Goal: Task Accomplishment & Management: Manage account settings

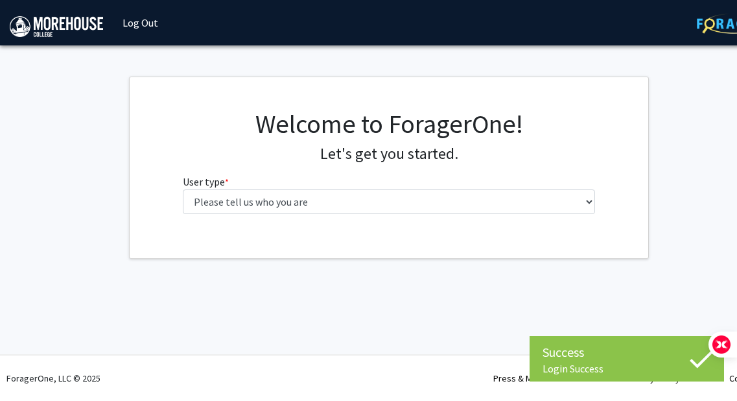
select select "1: undergrad"
click at [183, 189] on select "Please tell us who you are Undergraduate Student Master's Student Doctoral Cand…" at bounding box center [389, 201] width 413 height 25
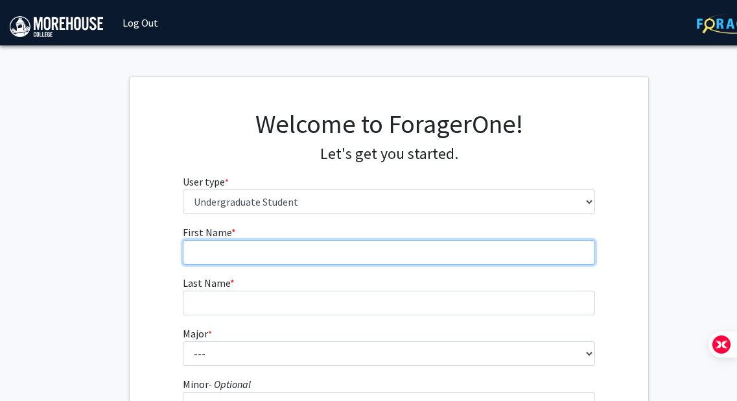
click at [342, 242] on input "First Name * required" at bounding box center [389, 252] width 413 height 25
type input "[PERSON_NAME]"
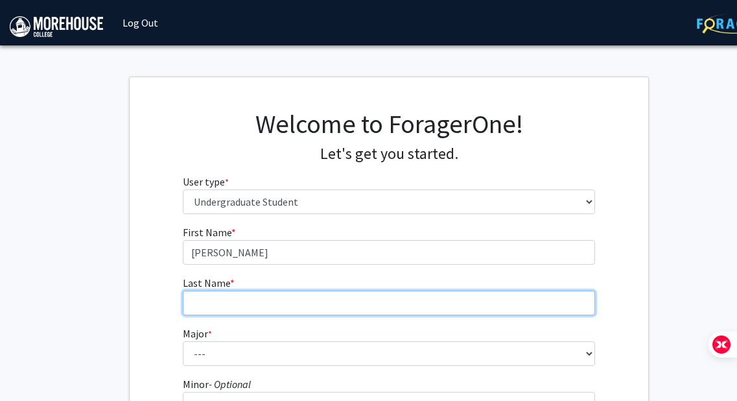
type input "[PERSON_NAME]"
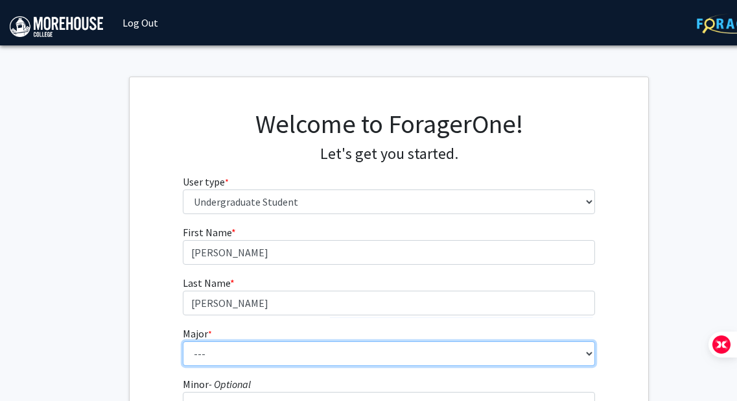
click at [349, 365] on select "--- Africana Studies Applied Physics Art History Art Studies Biology Business A…" at bounding box center [389, 353] width 413 height 25
select select "5: 2095"
click at [183, 341] on select "--- Africana Studies Applied Physics Art History Art Studies Biology Business A…" at bounding box center [389, 353] width 413 height 25
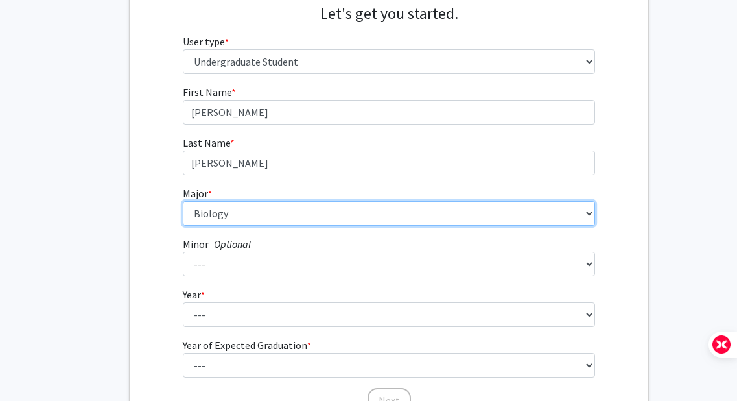
scroll to position [141, 0]
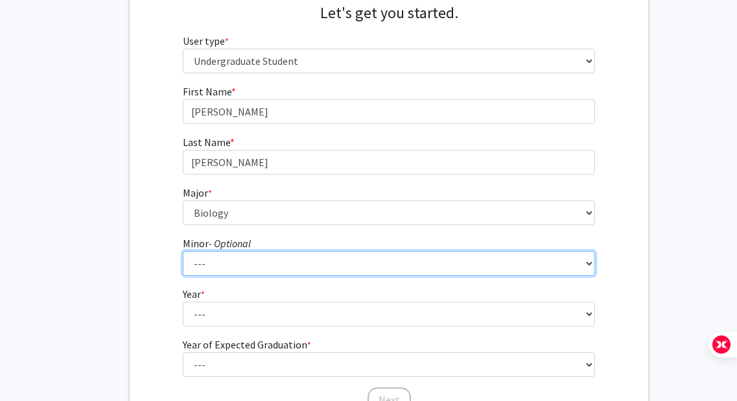
click at [312, 262] on select "--- Accounting Africana Studies Art Art History Biology Business Administration…" at bounding box center [389, 263] width 413 height 25
select select "12: 1646"
click at [183, 251] on select "--- Accounting Africana Studies Art Art History Biology Business Administration…" at bounding box center [389, 263] width 413 height 25
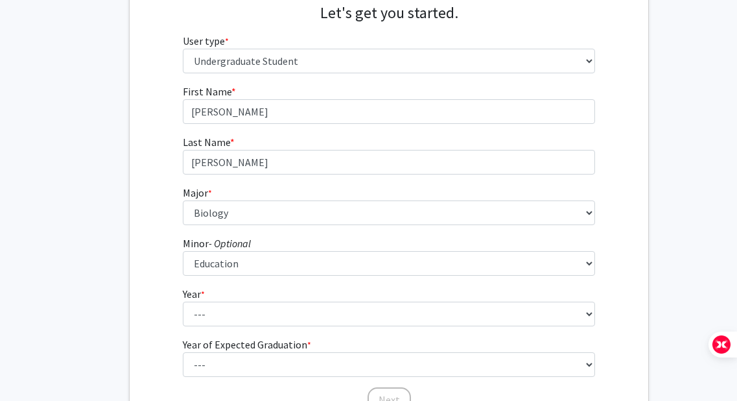
click at [265, 327] on form "First Name * required [PERSON_NAME] Last Name * required [PERSON_NAME] * requir…" at bounding box center [389, 242] width 413 height 316
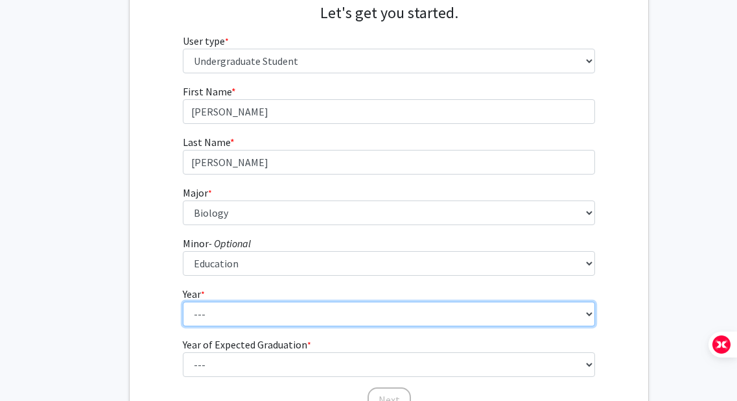
click at [274, 314] on select "--- First-year Sophomore Junior Senior Postbaccalaureate Certificate" at bounding box center [389, 313] width 413 height 25
select select "3: junior"
click at [183, 301] on select "--- First-year Sophomore Junior Senior Postbaccalaureate Certificate" at bounding box center [389, 313] width 413 height 25
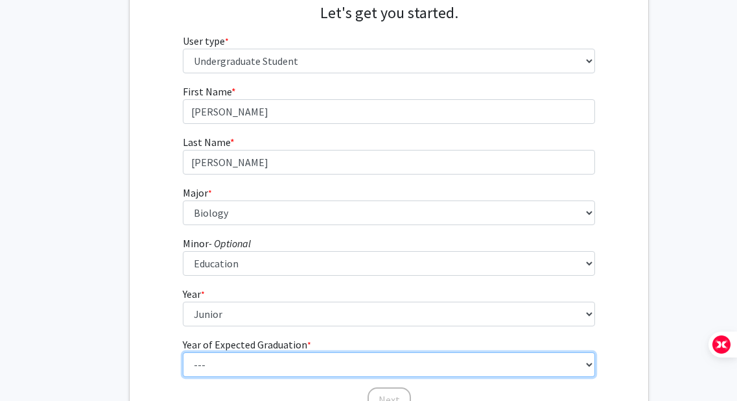
click at [263, 361] on select "--- 2025 2026 2027 2028 2029 2030 2031 2032 2033 2034" at bounding box center [389, 364] width 413 height 25
select select "3: 2027"
click at [183, 352] on select "--- 2025 2026 2027 2028 2029 2030 2031 2032 2033 2034" at bounding box center [389, 364] width 413 height 25
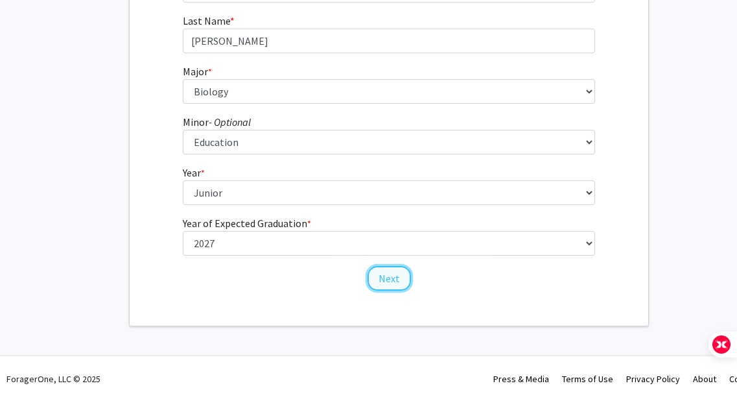
click at [394, 277] on button "Next" at bounding box center [389, 278] width 43 height 25
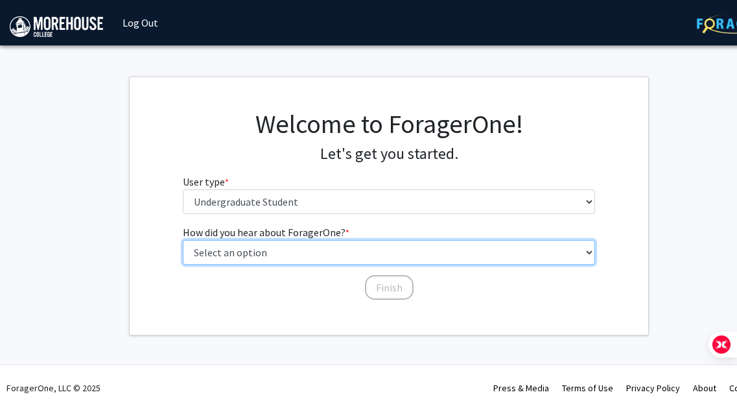
click at [322, 259] on select "Select an option Peer/student recommendation Faculty/staff recommendation Unive…" at bounding box center [389, 252] width 413 height 25
select select "5: other"
click at [183, 240] on select "Select an option Peer/student recommendation Faculty/staff recommendation Unive…" at bounding box center [389, 252] width 413 height 25
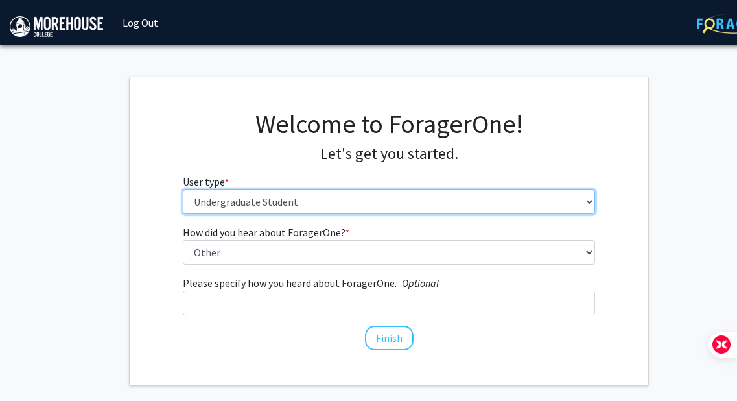
click at [320, 207] on select "Please tell us who you are Undergraduate Student Master's Student Doctoral Cand…" at bounding box center [389, 201] width 413 height 25
click at [183, 189] on select "Please tell us who you are Undergraduate Student Master's Student Doctoral Cand…" at bounding box center [389, 201] width 413 height 25
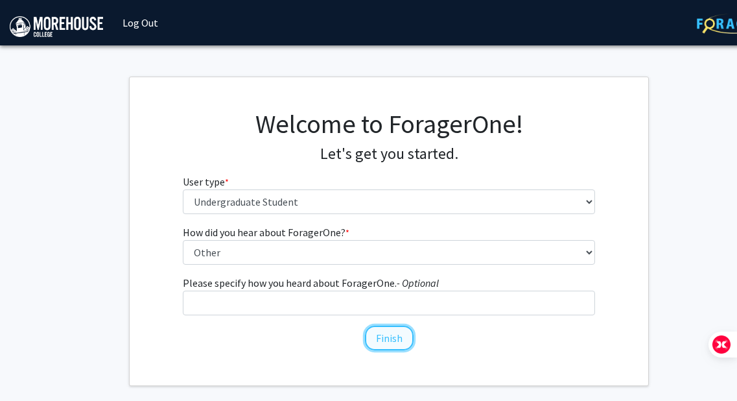
click at [383, 342] on button "Finish" at bounding box center [389, 337] width 49 height 25
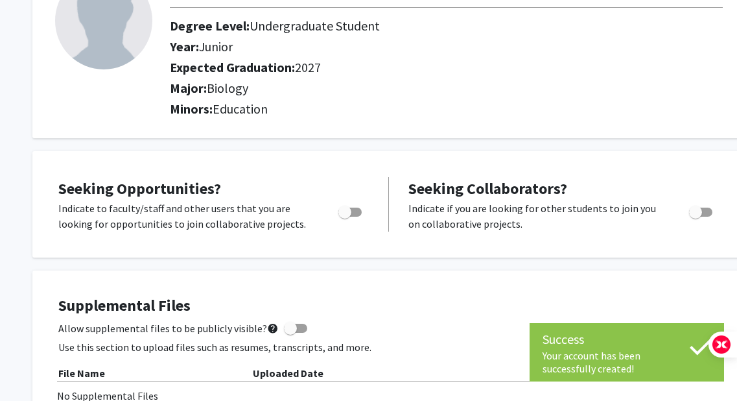
scroll to position [114, 0]
click at [347, 209] on span "Toggle" at bounding box center [344, 211] width 13 height 13
click at [345, 216] on input "Are you actively seeking opportunities?" at bounding box center [344, 216] width 1 height 1
checkbox input "true"
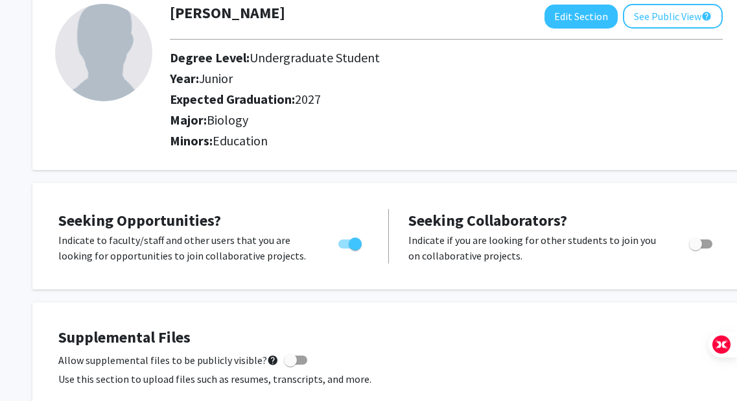
scroll to position [0, 0]
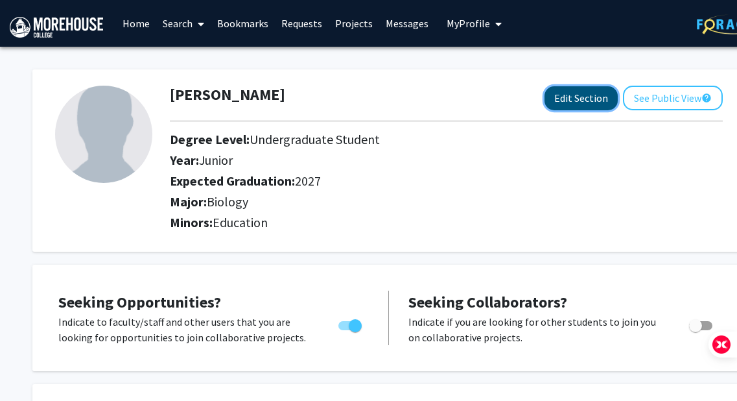
click at [570, 93] on button "Edit Section" at bounding box center [581, 98] width 73 height 24
select select "junior"
select select "2027"
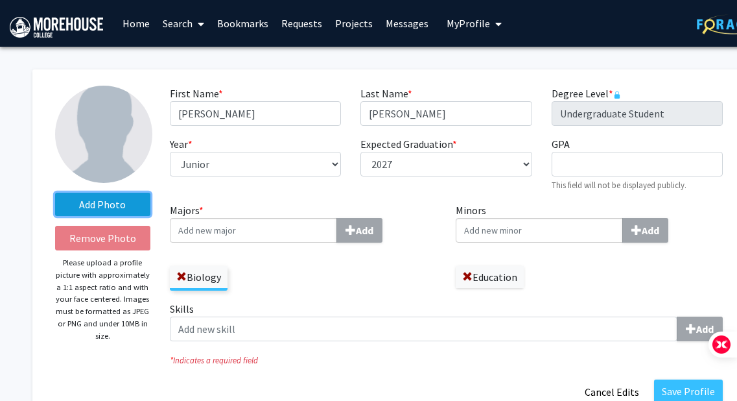
click at [123, 200] on label "Add Photo" at bounding box center [102, 204] width 95 height 23
click at [0, 0] on input "Add Photo" at bounding box center [0, 0] width 0 height 0
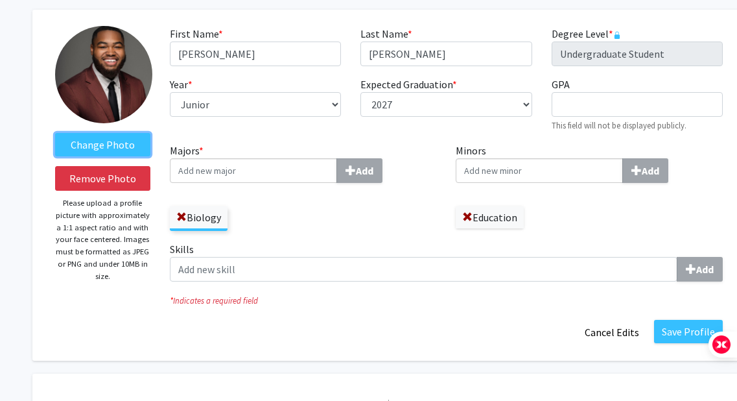
scroll to position [61, 0]
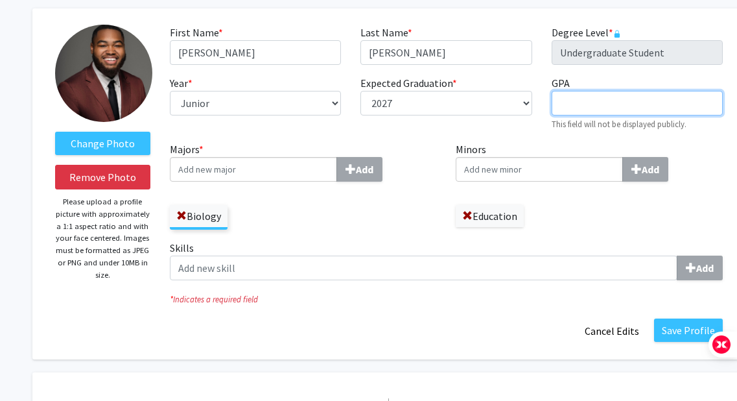
click at [610, 111] on input "GPA required" at bounding box center [637, 103] width 171 height 25
type input "3.0"
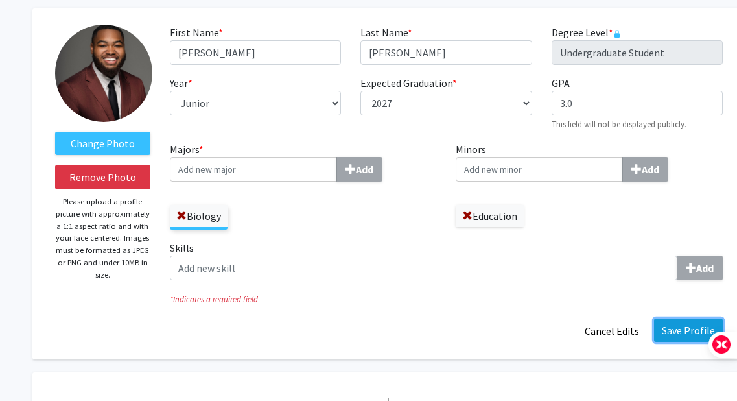
click at [686, 332] on button "Save Profile" at bounding box center [688, 329] width 69 height 23
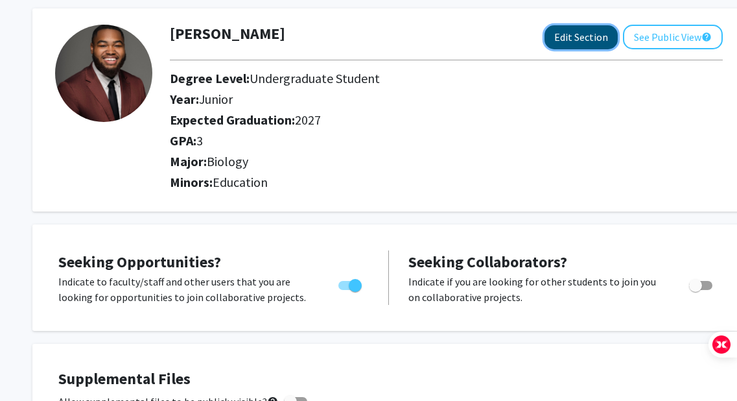
click at [587, 34] on button "Edit Section" at bounding box center [581, 37] width 73 height 24
select select "junior"
select select "2027"
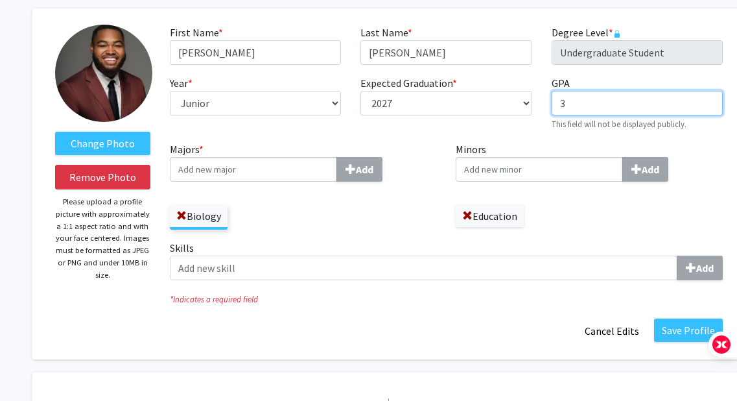
click at [602, 102] on input "3" at bounding box center [637, 103] width 171 height 25
type input "2.97"
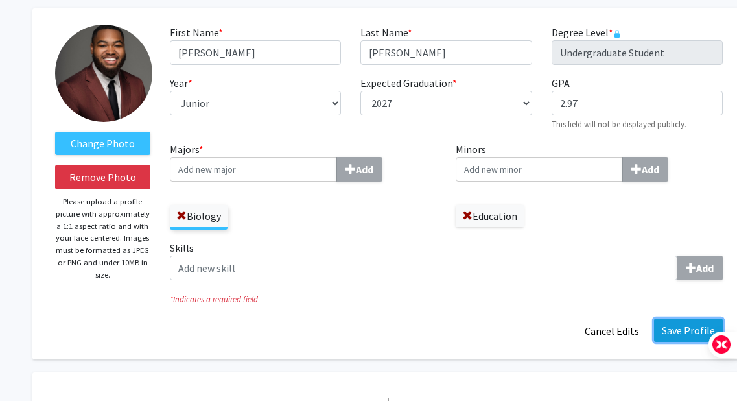
click at [670, 323] on button "Save Profile" at bounding box center [688, 329] width 69 height 23
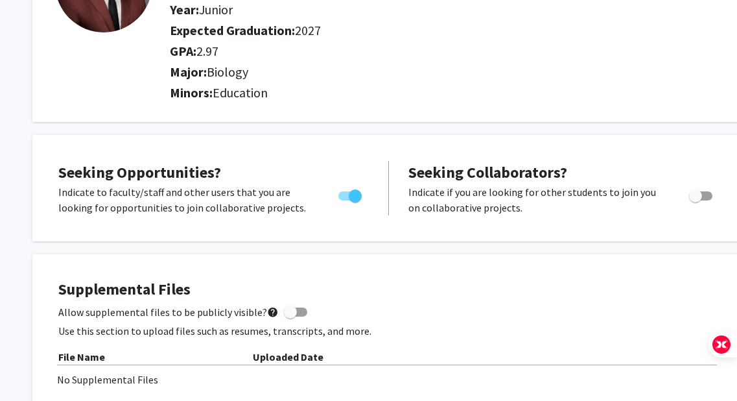
scroll to position [0, 0]
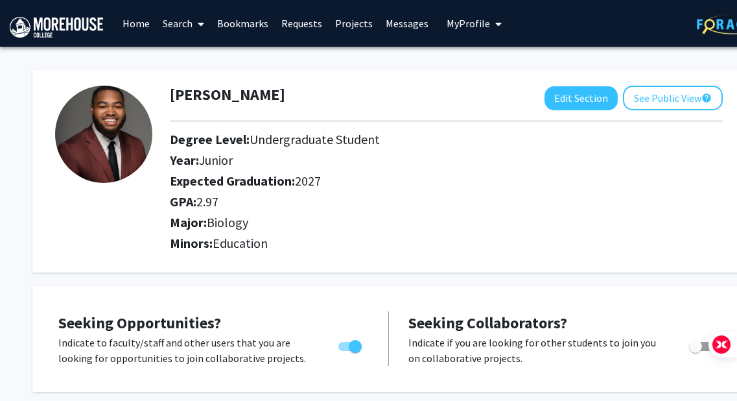
click at [134, 25] on link "Home" at bounding box center [136, 23] width 40 height 45
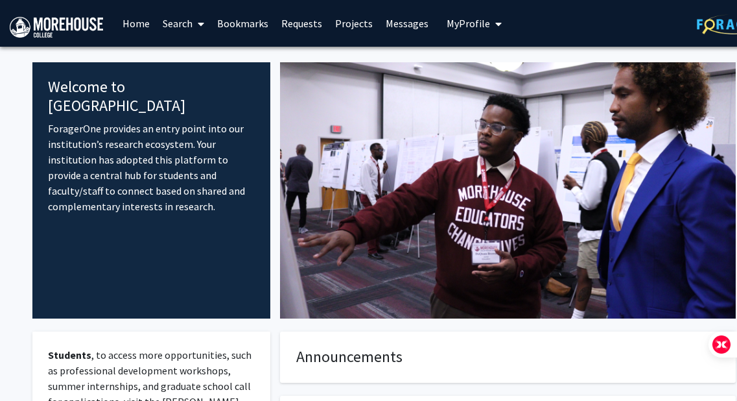
click at [178, 23] on link "Search" at bounding box center [183, 23] width 54 height 45
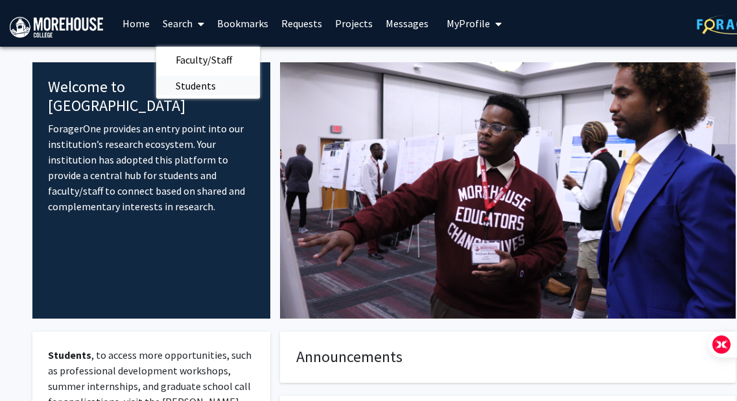
click at [203, 93] on span "Students" at bounding box center [195, 86] width 79 height 26
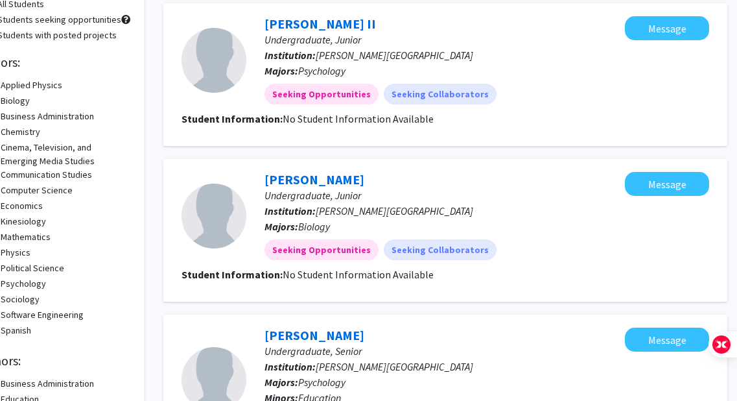
scroll to position [0, 41]
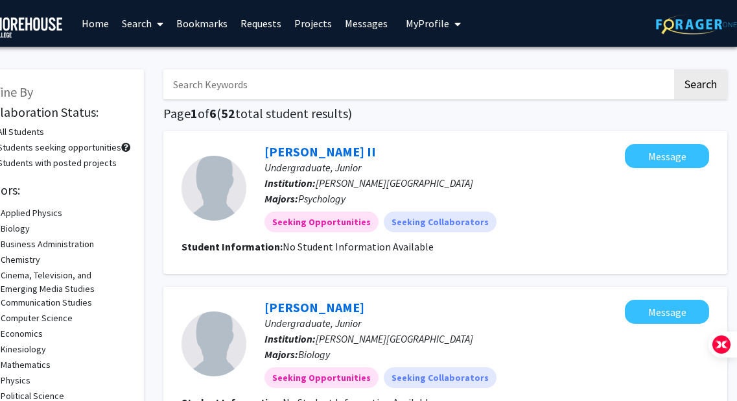
click at [36, 26] on img at bounding box center [15, 27] width 93 height 21
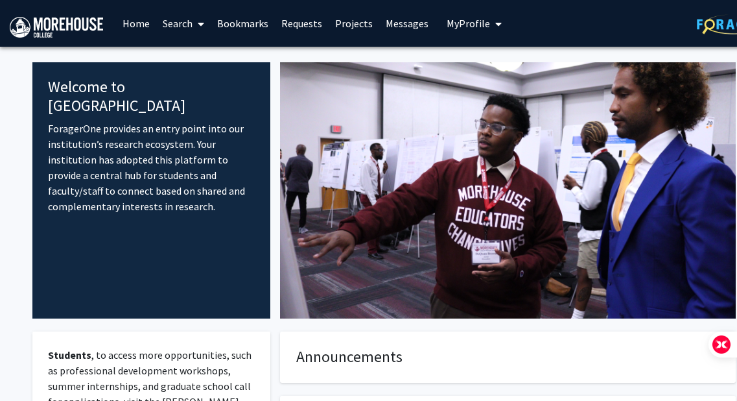
click at [131, 26] on link "Home" at bounding box center [136, 23] width 40 height 45
click at [478, 20] on span "My Profile" at bounding box center [468, 23] width 43 height 13
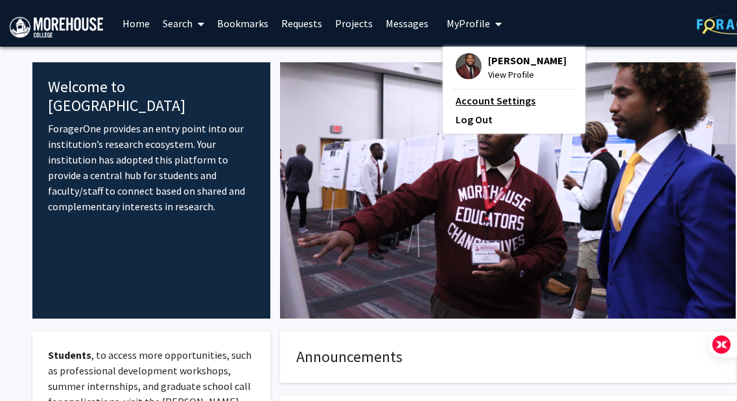
click at [492, 101] on link "Account Settings" at bounding box center [514, 101] width 117 height 16
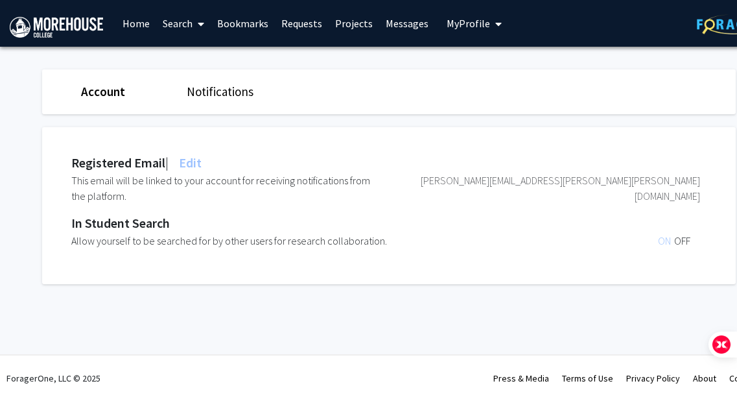
scroll to position [10, 0]
click at [473, 17] on span "My Profile" at bounding box center [468, 23] width 43 height 13
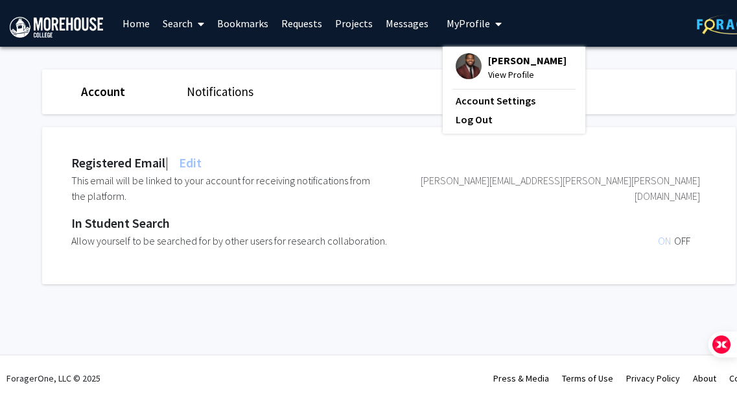
click at [508, 67] on span "View Profile" at bounding box center [527, 74] width 78 height 14
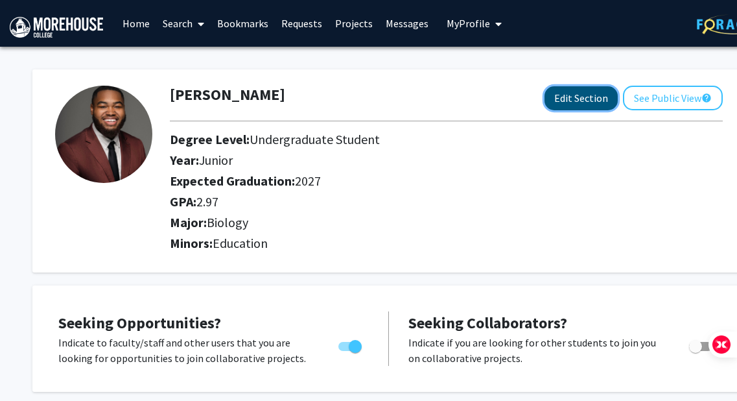
click at [593, 96] on button "Edit Section" at bounding box center [581, 98] width 73 height 24
select select "junior"
select select "2027"
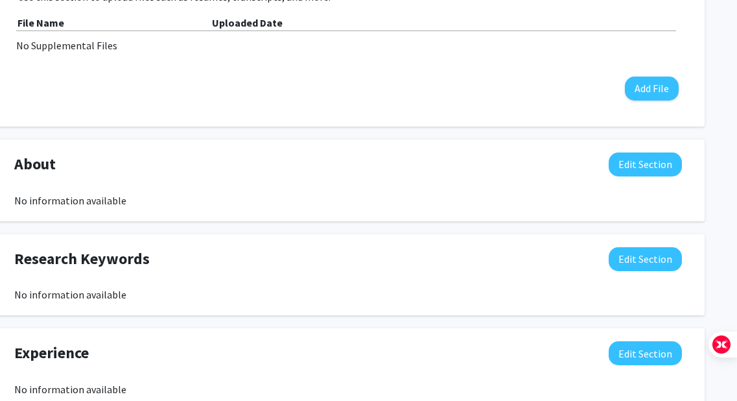
scroll to position [633, 41]
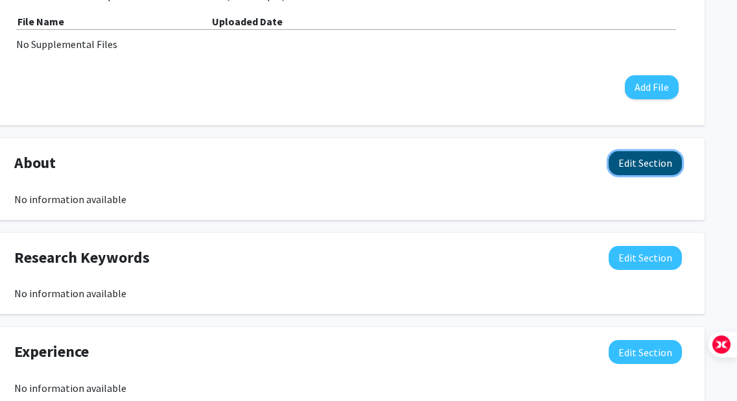
click at [669, 161] on button "Edit Section" at bounding box center [645, 163] width 73 height 24
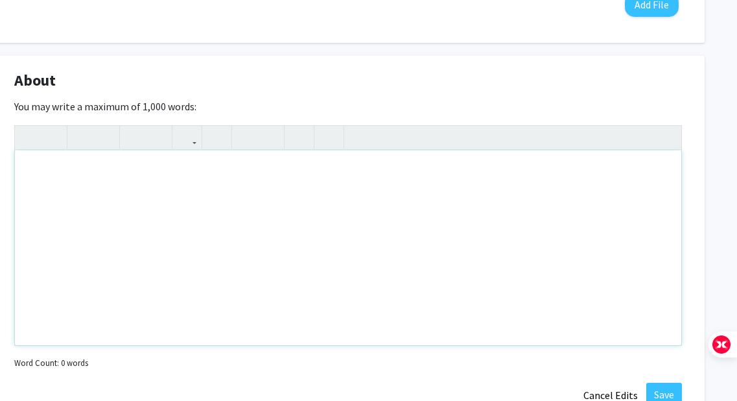
scroll to position [718, 41]
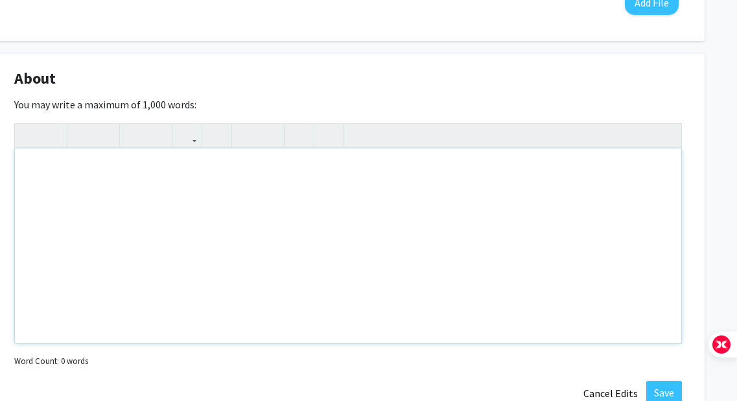
click at [342, 196] on div "Note to users with screen readers: Please deactivate our accessibility plugin f…" at bounding box center [348, 245] width 666 height 194
paste div "Note to users with screen readers: Please deactivate our accessibility plugin f…"
type textarea "<p>As an aspiring healthcare professional, I seek opportunities in clinical res…"
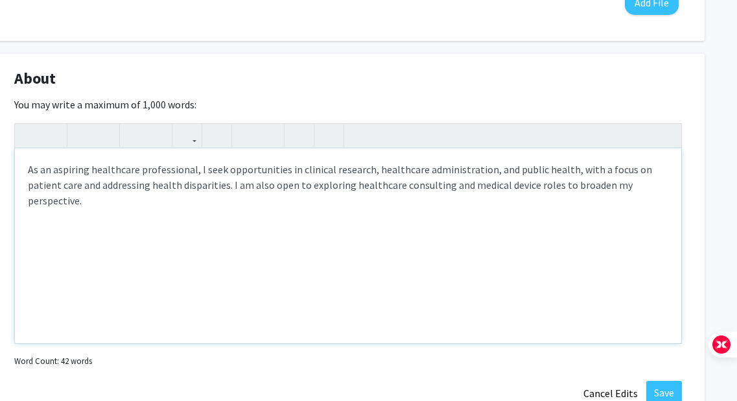
click at [25, 174] on div "As an aspiring healthcare professional, I seek opportunities in clinical resear…" at bounding box center [348, 245] width 666 height 194
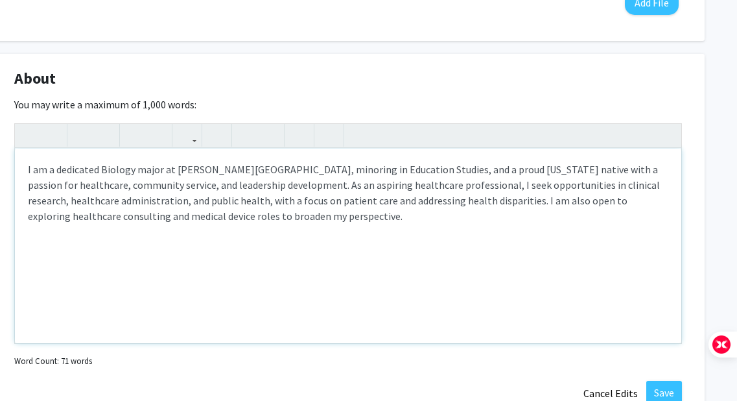
click at [22, 172] on div "I am a dedicated Biology major at [PERSON_NAME][GEOGRAPHIC_DATA], minoring in E…" at bounding box center [348, 245] width 666 height 194
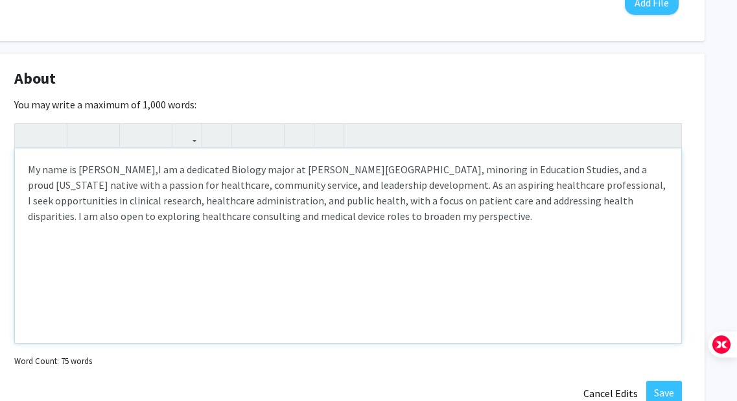
type textarea "<p>My name is [PERSON_NAME], I am a dedicated Biology major at [PERSON_NAME][GE…"
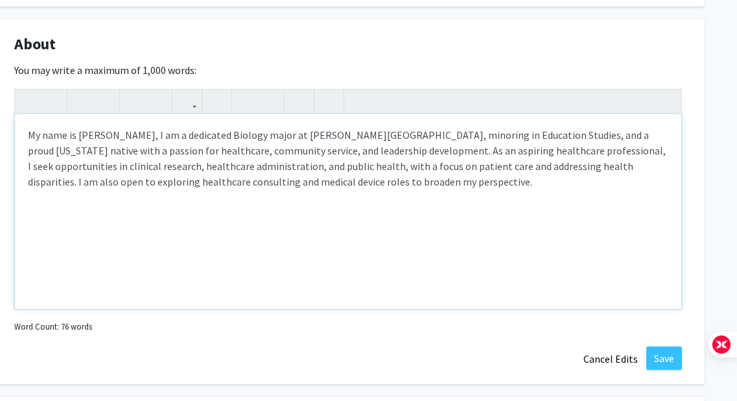
scroll to position [754, 41]
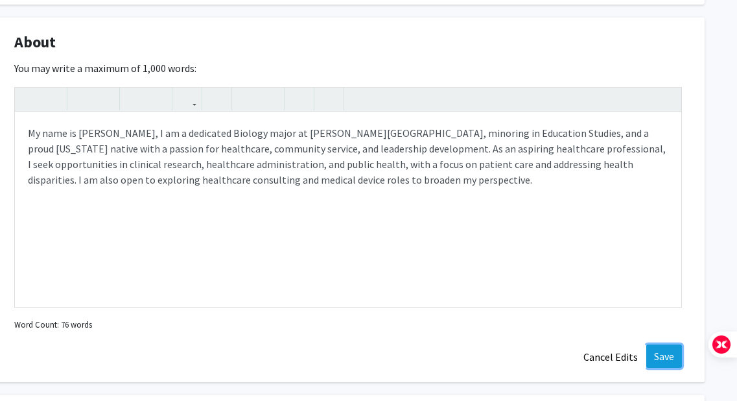
click at [661, 353] on button "Save" at bounding box center [664, 355] width 36 height 23
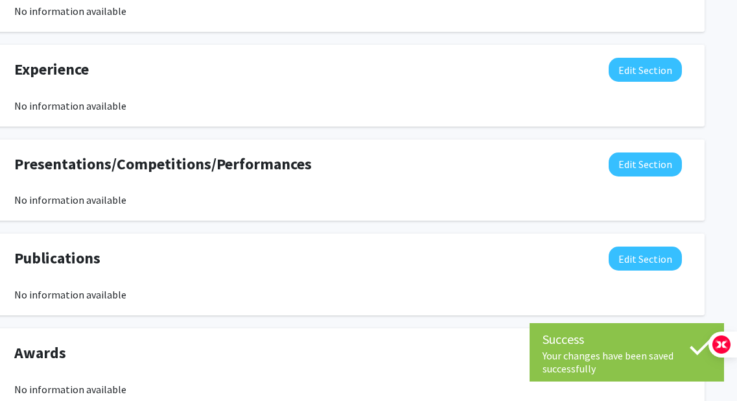
scroll to position [1062, 41]
